Goal: Task Accomplishment & Management: Use online tool/utility

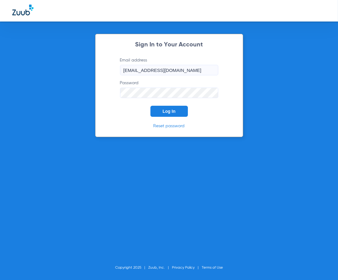
click at [179, 111] on button "Log In" at bounding box center [168, 111] width 37 height 11
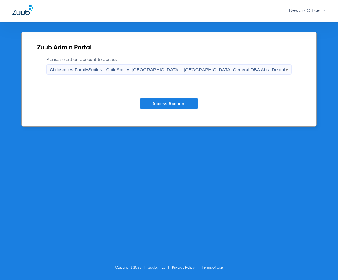
click at [164, 100] on button "Access Account" at bounding box center [169, 104] width 58 height 12
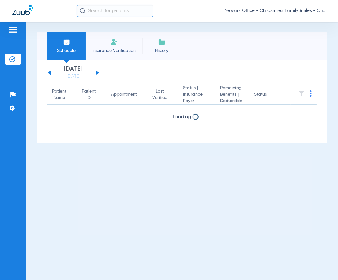
click at [113, 50] on span "Insurance Verification" at bounding box center [114, 51] width 48 height 6
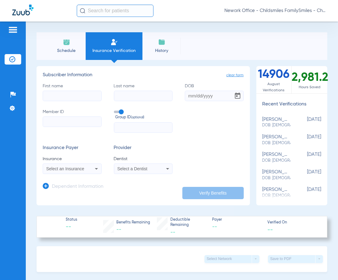
click at [103, 13] on input "text" at bounding box center [115, 11] width 77 height 12
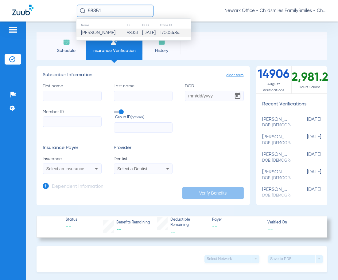
type input "98351"
click at [96, 35] on span "[PERSON_NAME]" at bounding box center [98, 32] width 34 height 5
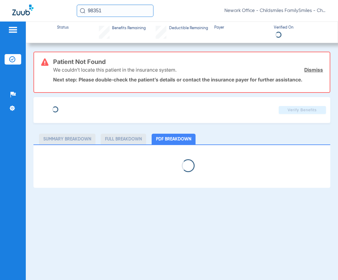
type input "KARINA"
type input "[PERSON_NAME]"
type input "[DATE]"
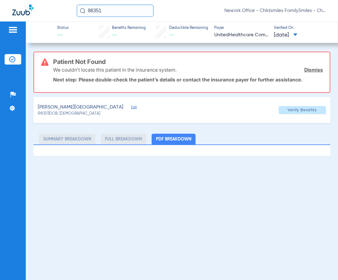
click at [131, 107] on span "Edit" at bounding box center [134, 108] width 6 height 6
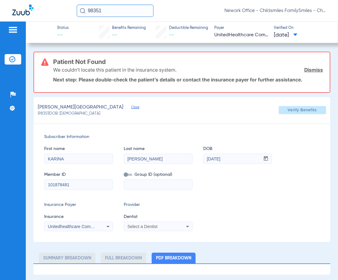
drag, startPoint x: 75, startPoint y: 181, endPoint x: -39, endPoint y: 181, distance: 114.2
click at [0, 181] on html "98351 Newark Office - Childsmiles FamilySmiles - ChildSmiles [GEOGRAPHIC_DATA] …" at bounding box center [169, 140] width 338 height 280
type input "3634166276"
click at [156, 184] on input at bounding box center [158, 185] width 68 height 10
type input "03167"
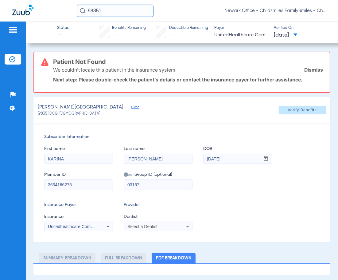
click at [84, 228] on div "Unitedhealthcare Community Plan - Nj - (Hub)" at bounding box center [79, 226] width 68 height 7
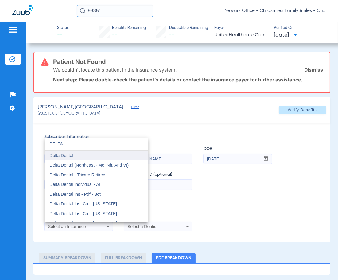
type input "DELTA"
click at [87, 155] on mat-option "Delta Dental" at bounding box center [96, 155] width 103 height 10
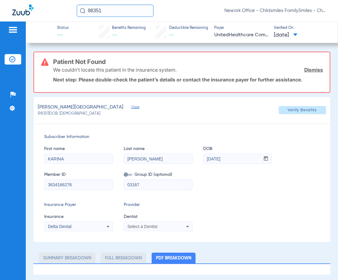
click at [71, 223] on div "Delta Dental" at bounding box center [79, 226] width 68 height 7
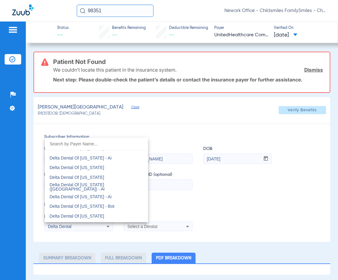
scroll to position [1421, 0]
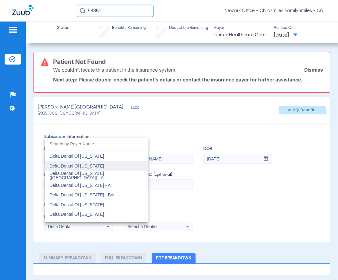
click at [91, 167] on span "Delta Dental Of [US_STATE]" at bounding box center [77, 165] width 55 height 5
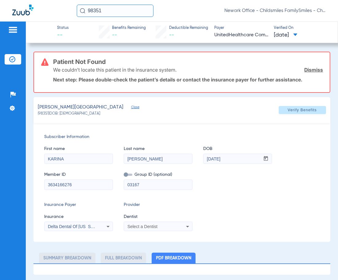
click at [152, 225] on span "Select a Dentist" at bounding box center [142, 226] width 30 height 5
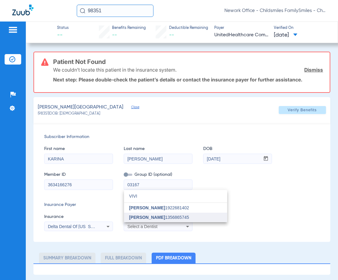
type input "VIVI"
click at [150, 217] on span "[PERSON_NAME]" at bounding box center [147, 217] width 36 height 5
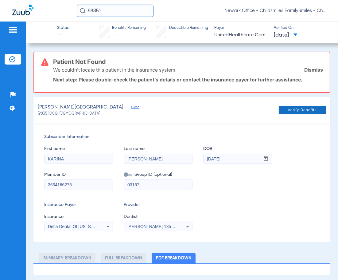
click at [305, 108] on span "Verify Benefits" at bounding box center [302, 109] width 29 height 5
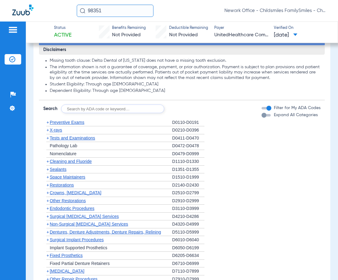
scroll to position [512, 0]
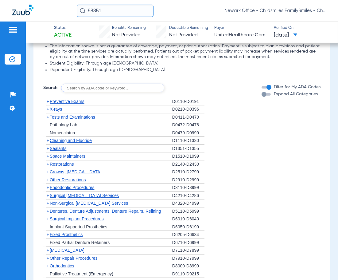
click at [73, 100] on span "Preventive Exams" at bounding box center [67, 101] width 35 height 5
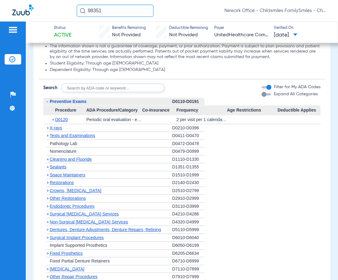
click at [74, 99] on span "Preventive Exams" at bounding box center [68, 101] width 37 height 5
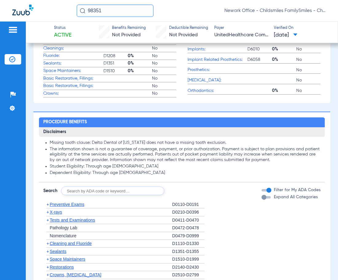
scroll to position [409, 0]
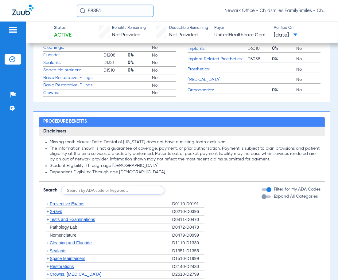
click at [267, 189] on div "button" at bounding box center [269, 189] width 5 height 5
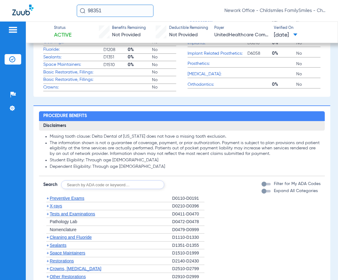
scroll to position [341, 0]
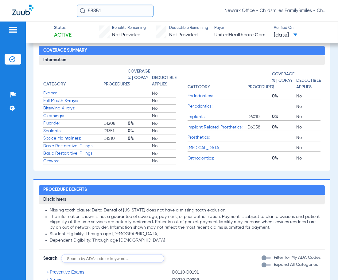
click at [262, 258] on div "button" at bounding box center [266, 257] width 9 height 2
